Goal: Task Accomplishment & Management: Manage account settings

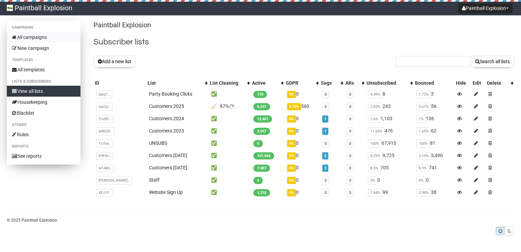
click at [34, 39] on link "All campaigns" at bounding box center [44, 37] width 74 height 11
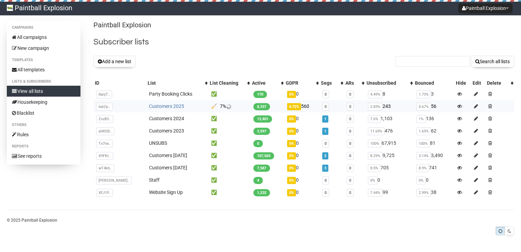
click at [153, 104] on link "Customers 2025" at bounding box center [166, 105] width 35 height 5
click at [149, 105] on link "Customers 2025" at bounding box center [166, 105] width 35 height 5
